Goal: Transaction & Acquisition: Purchase product/service

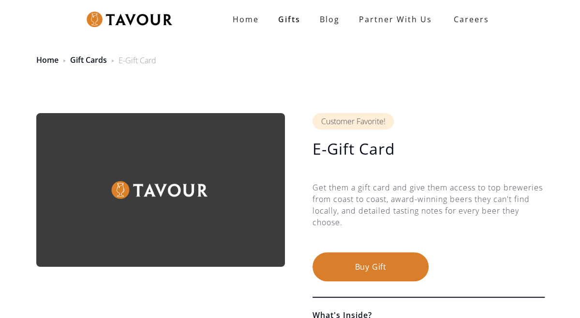
click at [403, 261] on button "Buy Gift" at bounding box center [370, 266] width 116 height 29
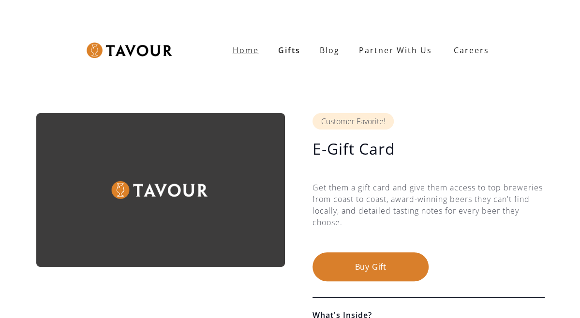
click at [233, 50] on link "Home" at bounding box center [245, 50] width 45 height 19
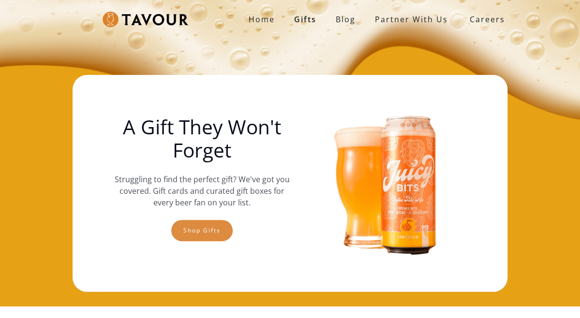
click at [209, 234] on link "Shop gifts" at bounding box center [201, 230] width 61 height 21
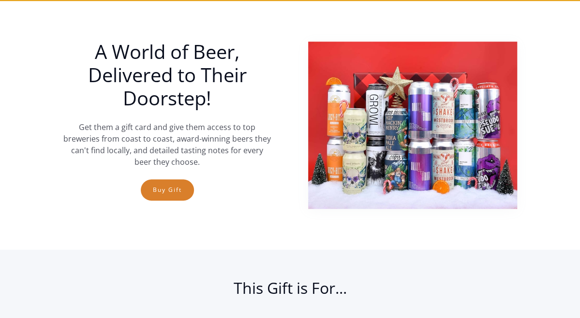
scroll to position [308, 0]
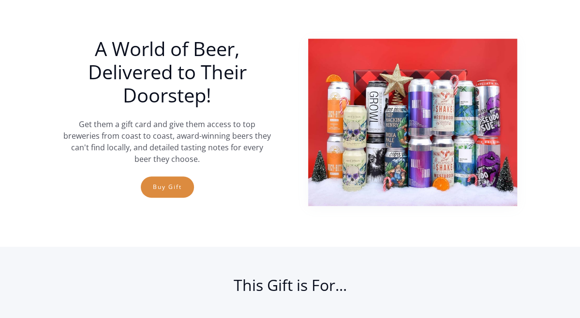
click at [174, 187] on link "Buy Gift" at bounding box center [167, 186] width 53 height 21
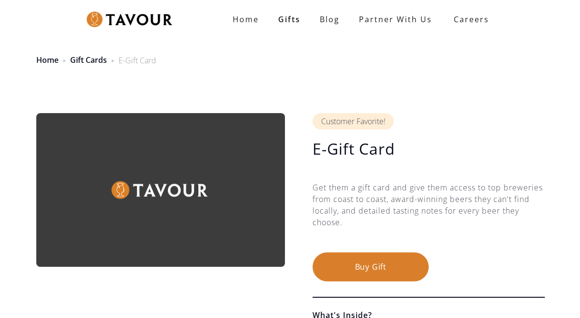
click at [367, 267] on button "Buy Gift" at bounding box center [370, 266] width 116 height 29
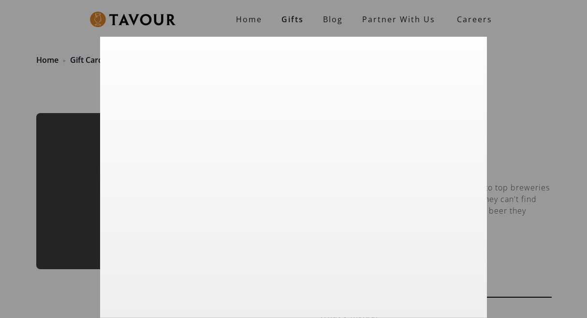
scroll to position [29, 0]
click at [59, 293] on div at bounding box center [293, 159] width 587 height 318
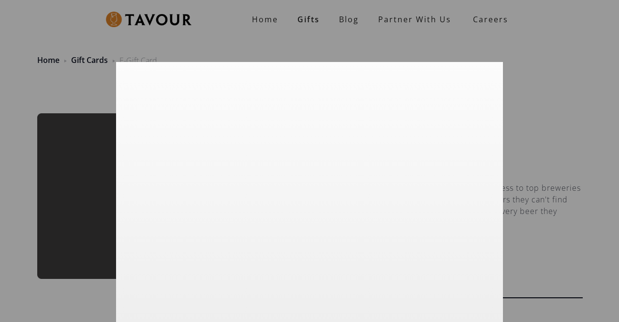
scroll to position [28, 0]
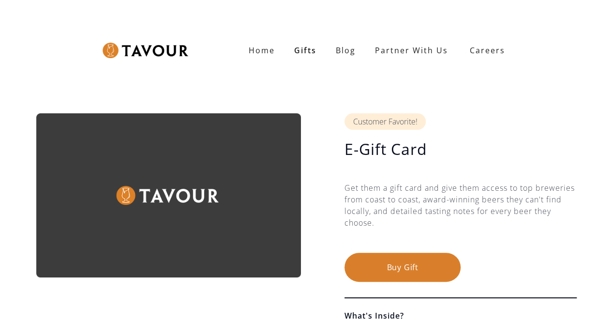
click at [408, 274] on button "Buy Gift" at bounding box center [402, 266] width 116 height 29
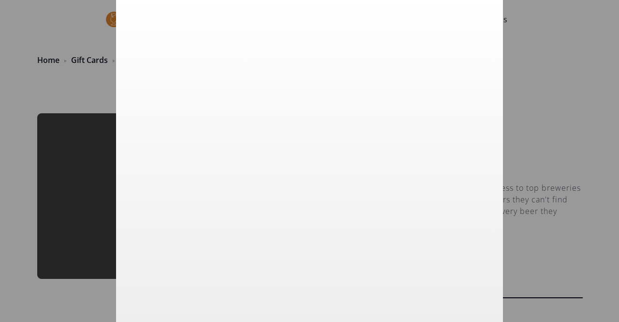
scroll to position [0, 0]
